Goal: Task Accomplishment & Management: Manage account settings

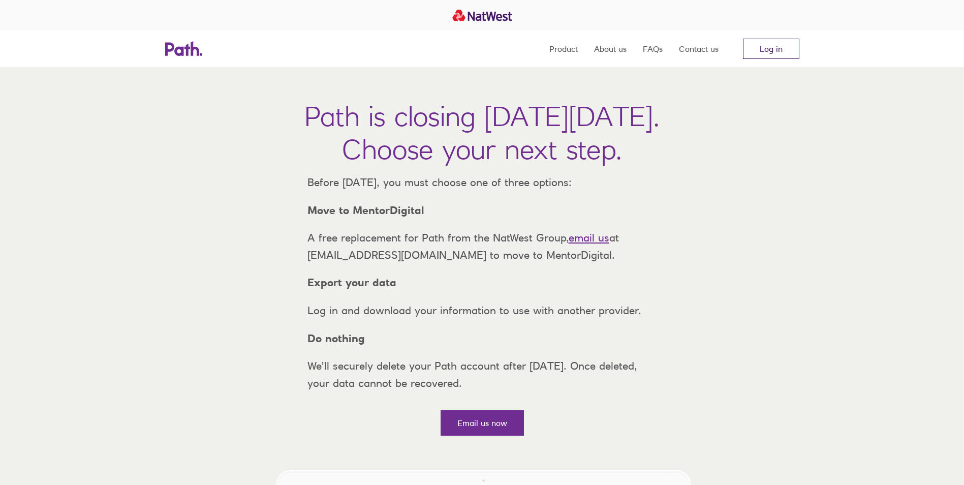
click at [771, 49] on link "Log in" at bounding box center [771, 49] width 56 height 20
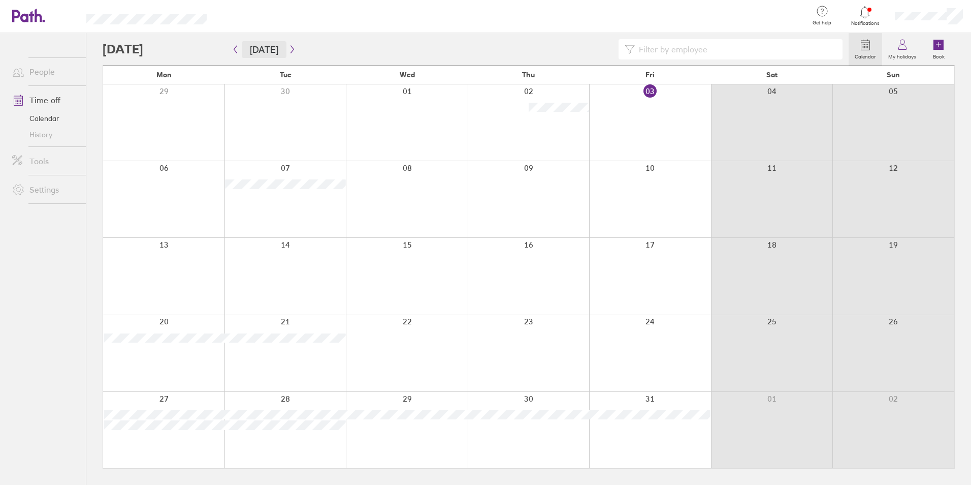
click at [245, 51] on button "[DATE]" at bounding box center [264, 49] width 45 height 17
click at [237, 50] on icon "button" at bounding box center [236, 49] width 8 height 8
click at [232, 52] on icon "button" at bounding box center [236, 49] width 8 height 8
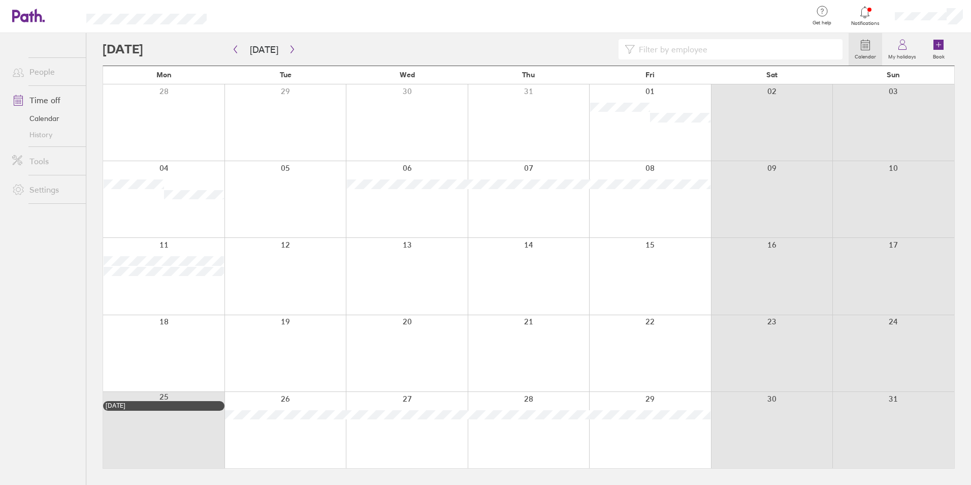
click at [415, 176] on div at bounding box center [407, 199] width 122 height 76
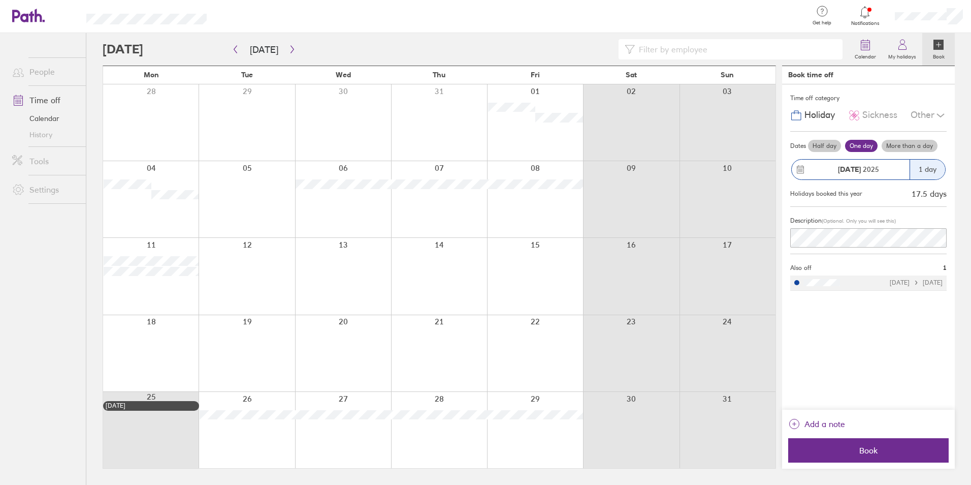
click at [856, 13] on div at bounding box center [865, 12] width 33 height 14
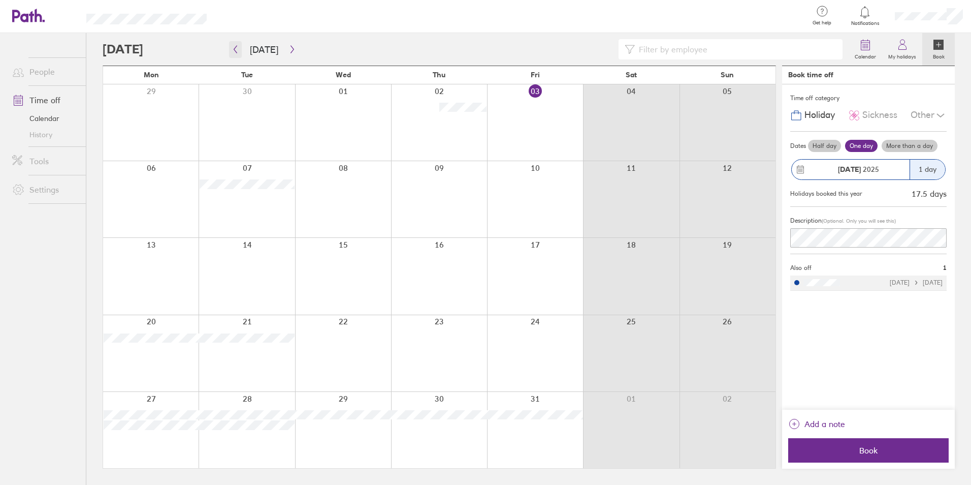
click at [233, 55] on button "button" at bounding box center [235, 49] width 13 height 17
click at [236, 54] on button "button" at bounding box center [235, 49] width 13 height 17
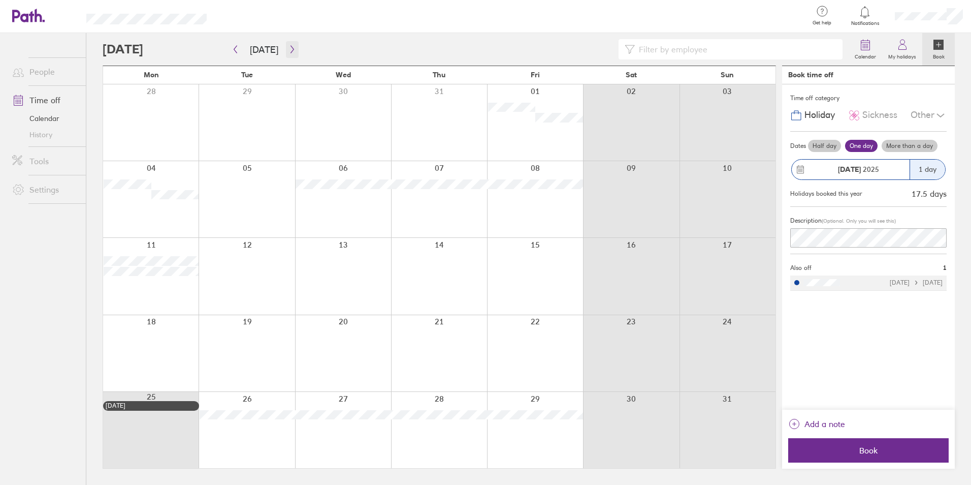
click at [293, 53] on button "button" at bounding box center [292, 49] width 13 height 17
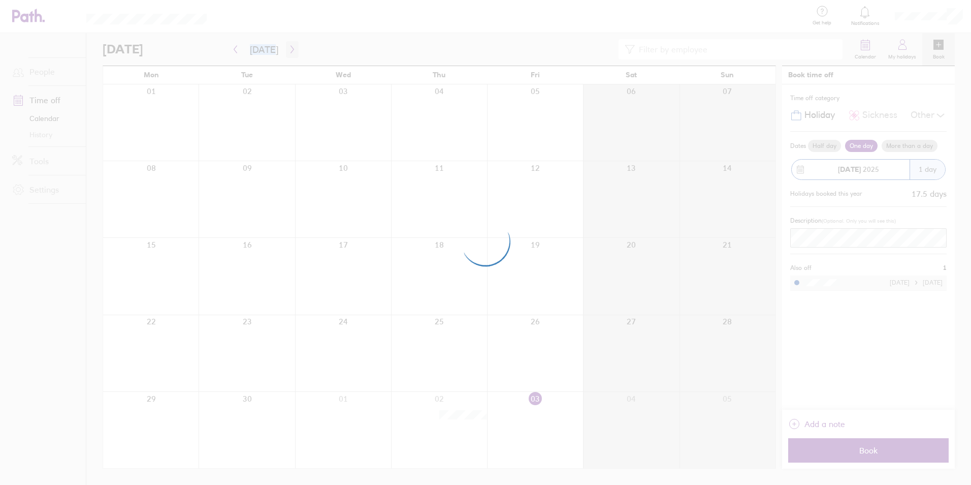
click at [293, 53] on div at bounding box center [485, 242] width 971 height 485
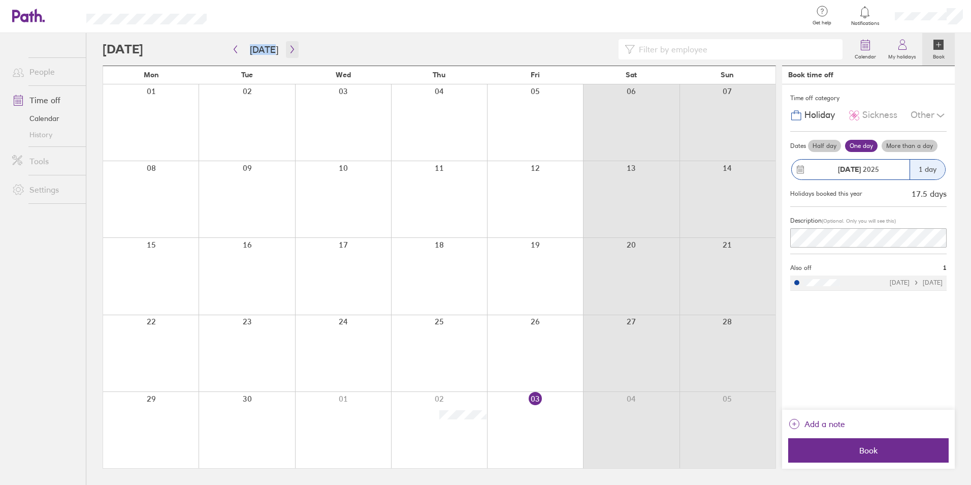
click at [293, 53] on button "button" at bounding box center [292, 49] width 13 height 17
click at [289, 47] on icon "button" at bounding box center [293, 49] width 8 height 8
click at [287, 61] on div "Calendar My holidays Book" at bounding box center [529, 49] width 852 height 33
click at [288, 54] on button "button" at bounding box center [292, 49] width 13 height 17
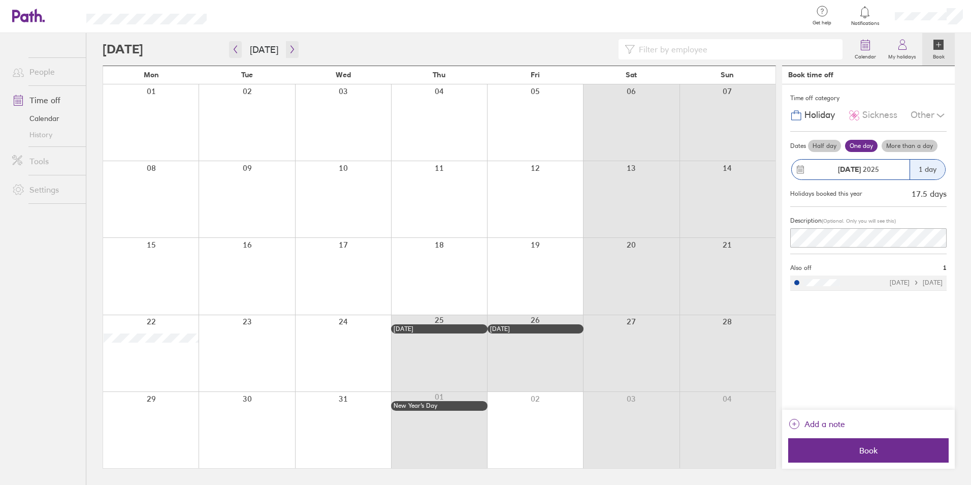
click at [286, 41] on button "button" at bounding box center [292, 49] width 13 height 17
